Goal: Task Accomplishment & Management: Use online tool/utility

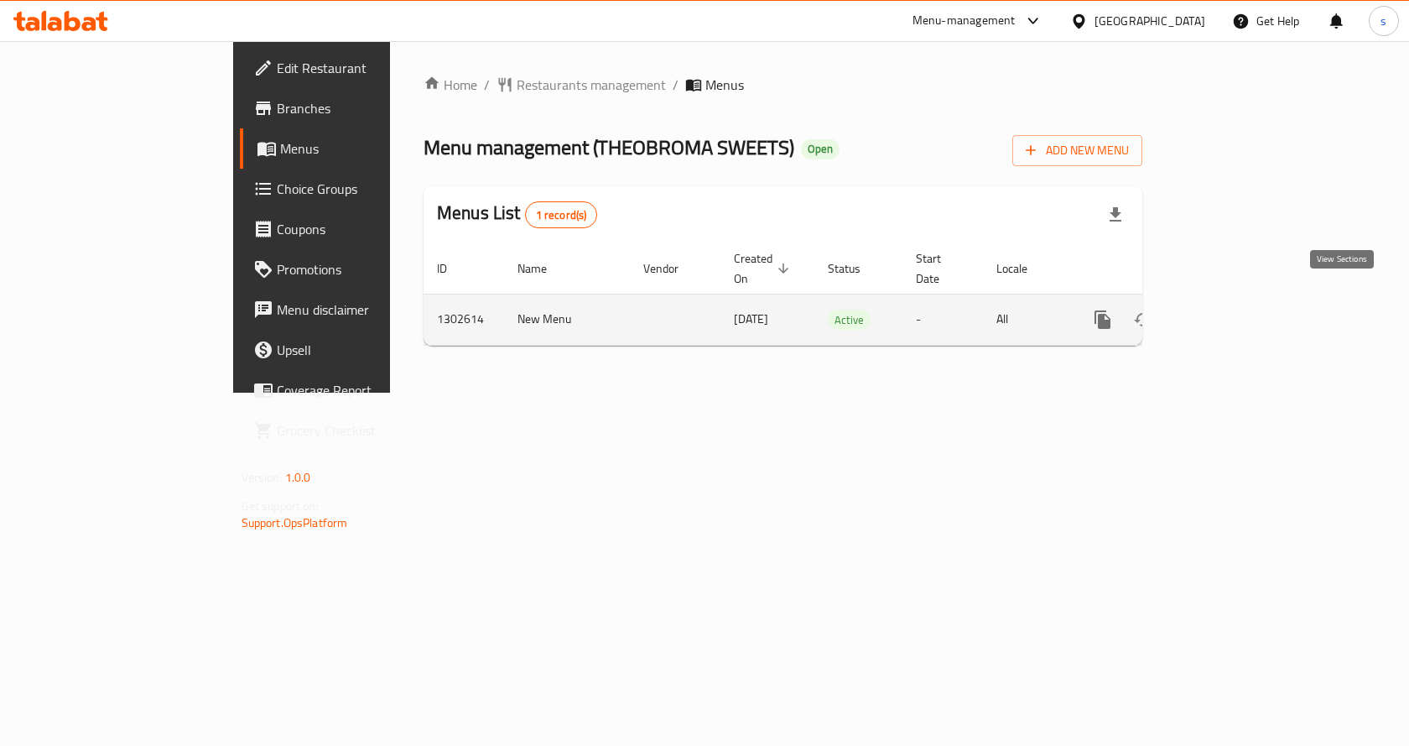
click at [1234, 310] on icon "enhanced table" at bounding box center [1224, 320] width 20 height 20
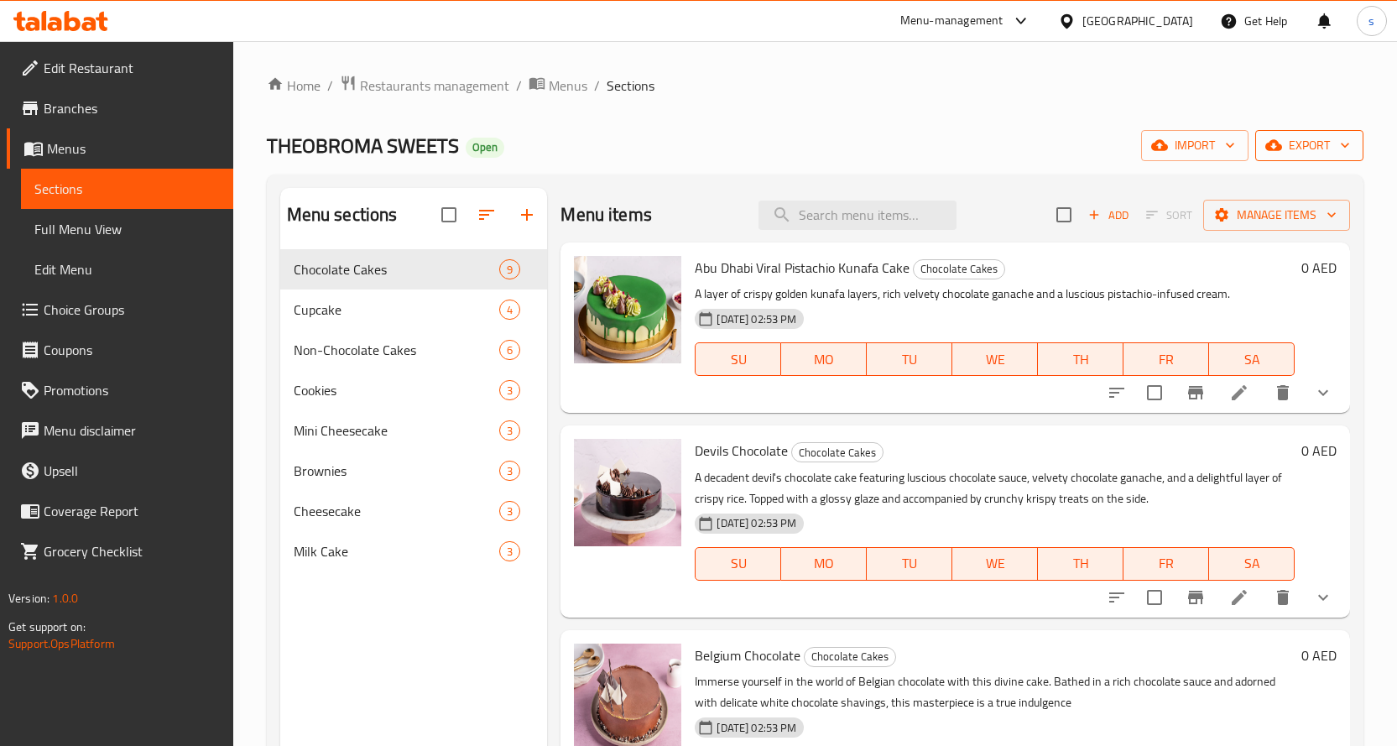
click at [1288, 148] on span "export" at bounding box center [1308, 145] width 81 height 21
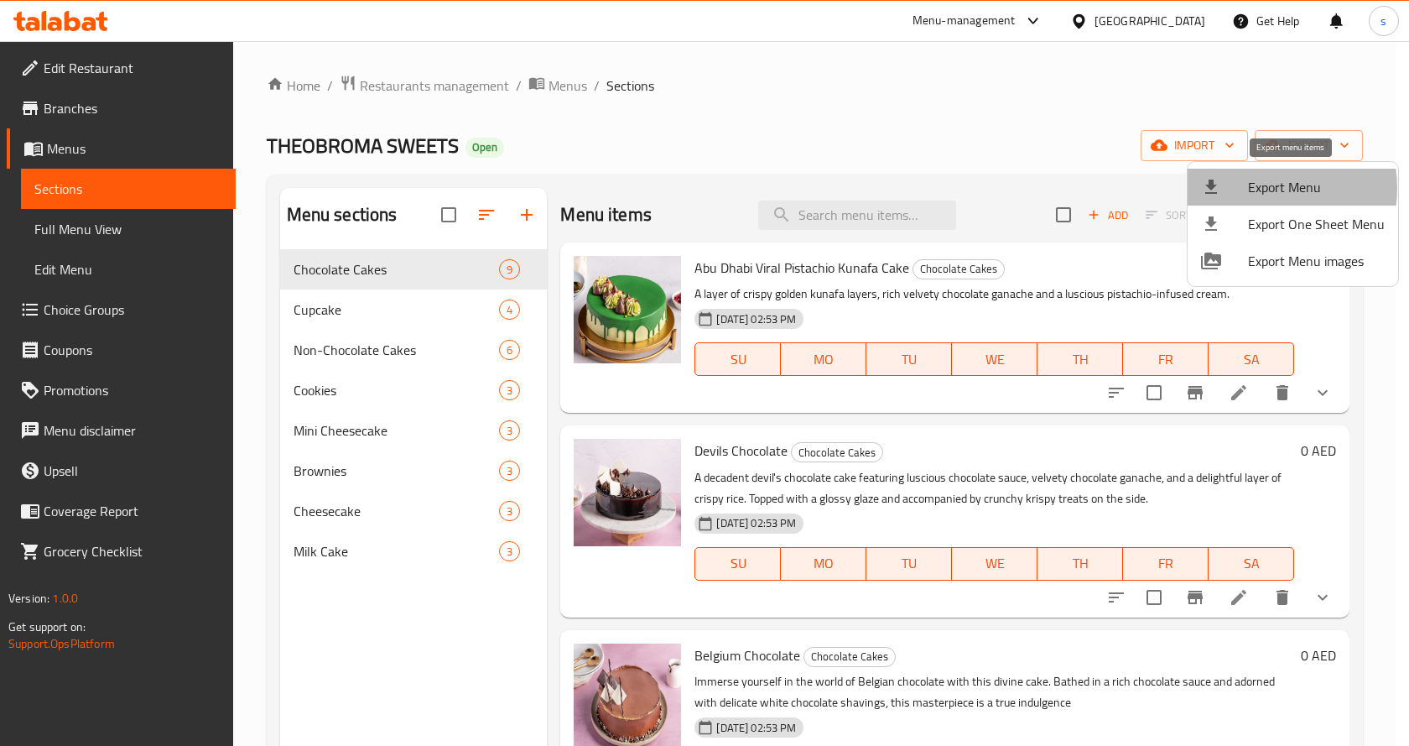
click at [1265, 188] on span "Export Menu" at bounding box center [1316, 187] width 137 height 20
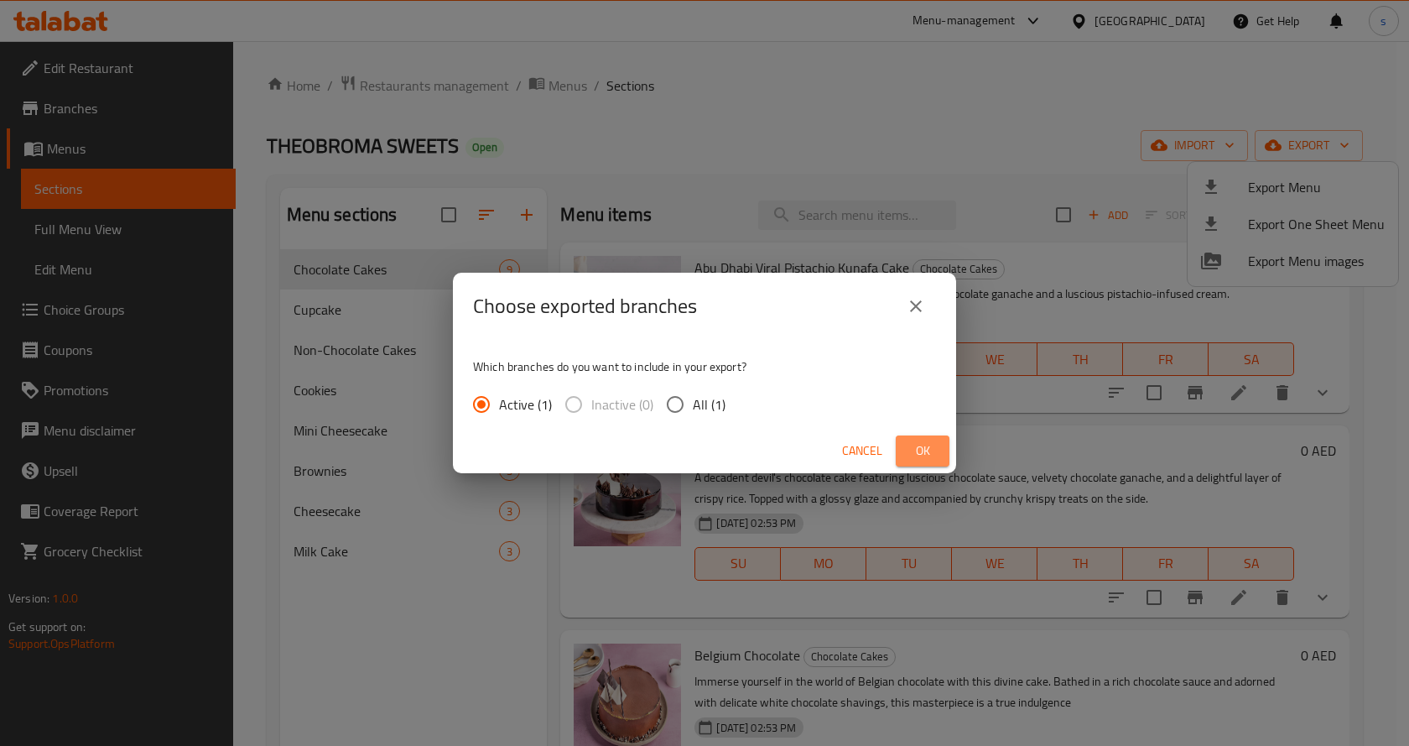
click at [917, 448] on span "Ok" at bounding box center [922, 450] width 27 height 21
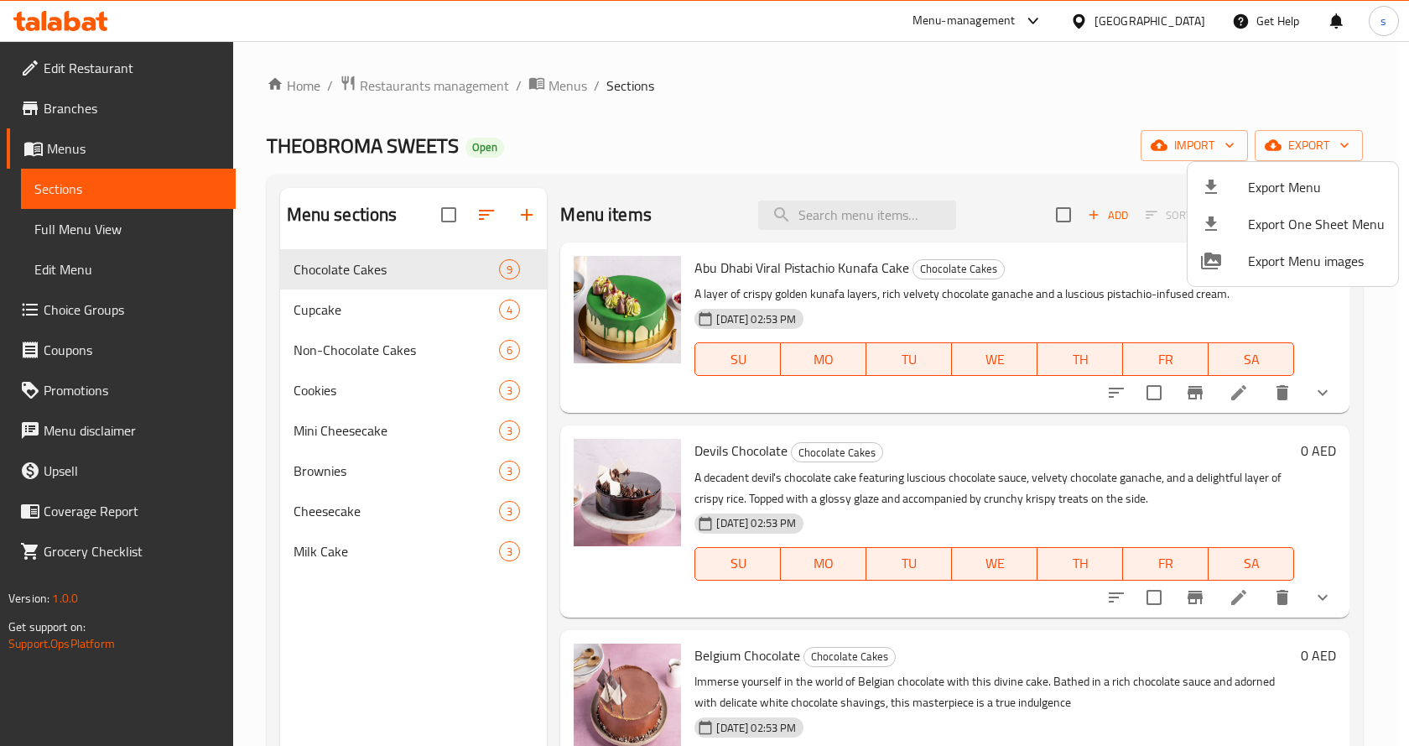
click at [81, 112] on div at bounding box center [704, 373] width 1409 height 746
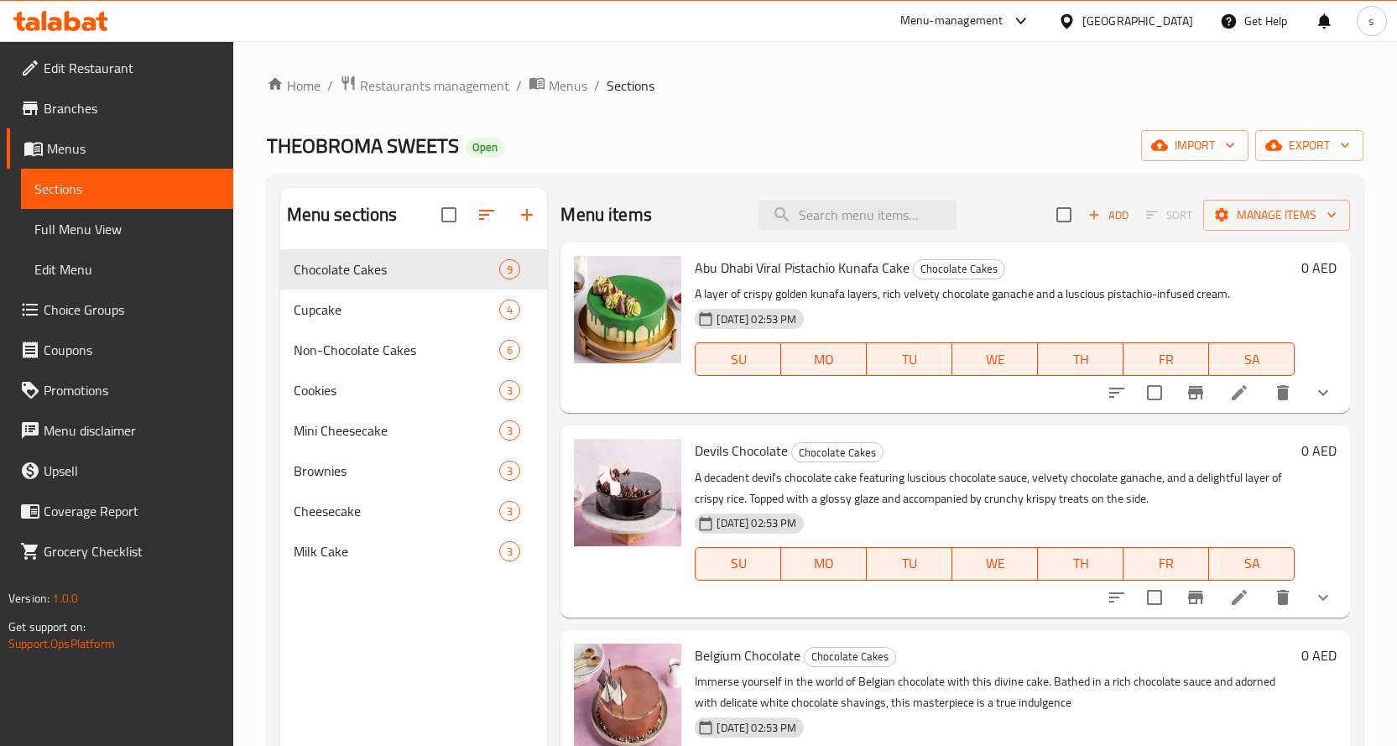
click at [79, 112] on span "Branches" at bounding box center [132, 108] width 176 height 20
click at [362, 91] on span "Restaurants management" at bounding box center [434, 85] width 149 height 20
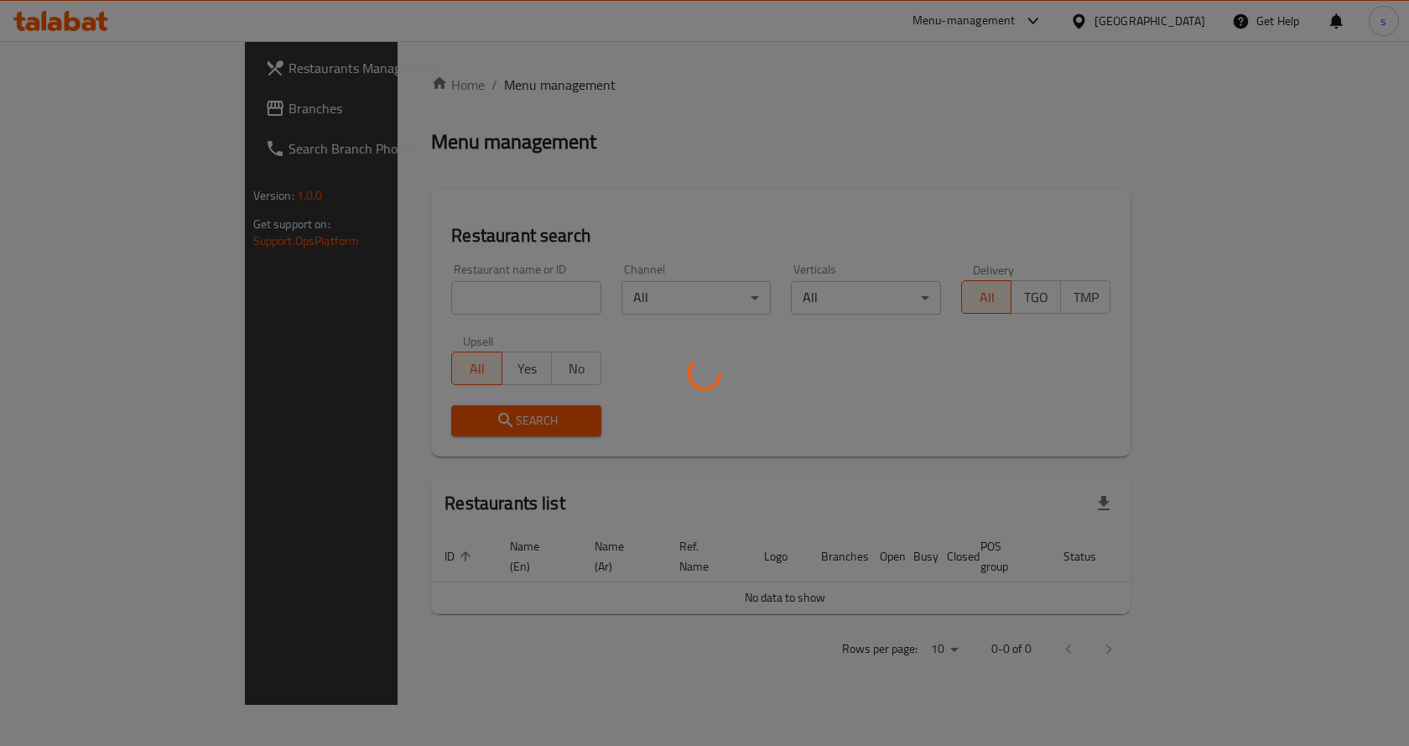
click at [103, 114] on div at bounding box center [704, 373] width 1409 height 746
click at [73, 112] on div at bounding box center [704, 373] width 1409 height 746
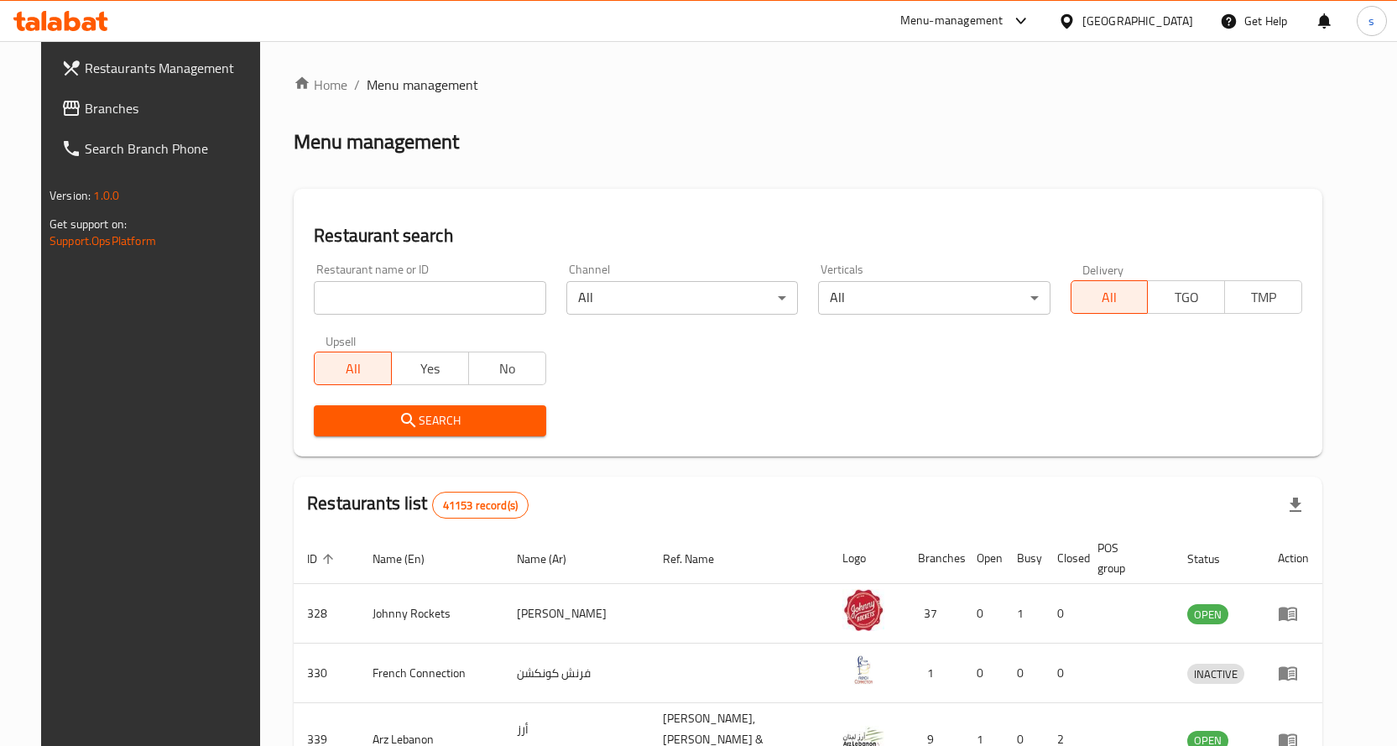
click at [78, 107] on div at bounding box center [698, 373] width 1397 height 746
click at [85, 102] on span "Branches" at bounding box center [173, 108] width 176 height 20
